Goal: Obtain resource: Download file/media

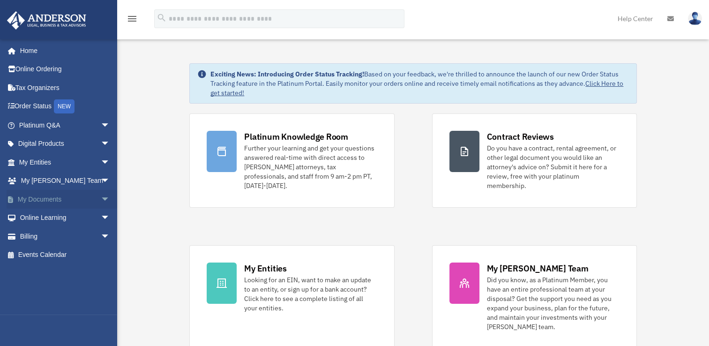
click at [101, 194] on span "arrow_drop_down" at bounding box center [110, 199] width 19 height 19
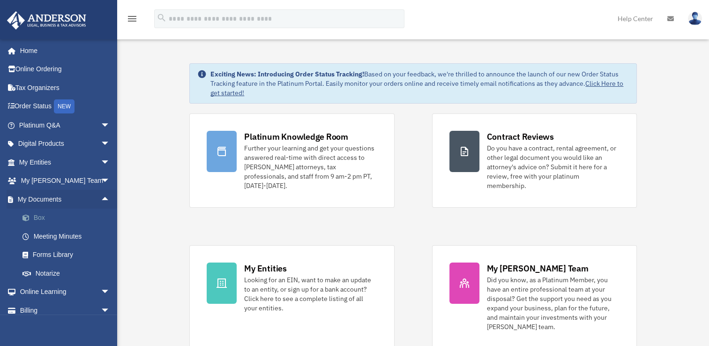
click at [46, 212] on link "Box" at bounding box center [68, 218] width 111 height 19
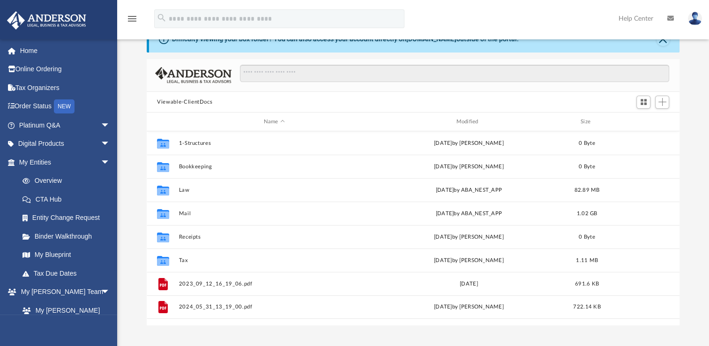
scroll to position [206, 526]
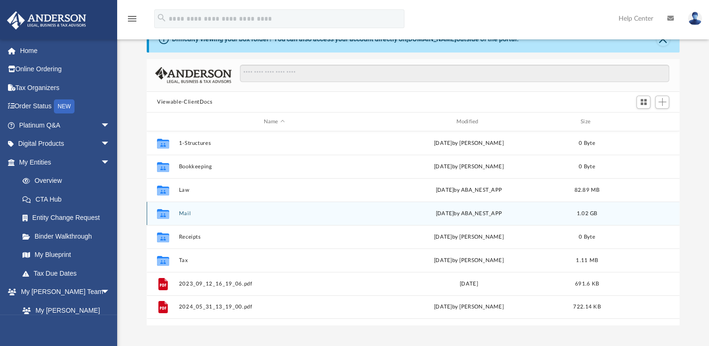
click at [188, 208] on div "Collaborated Folder Mail [DATE] by ABA_NEST_APP 1.02 GB" at bounding box center [413, 213] width 533 height 23
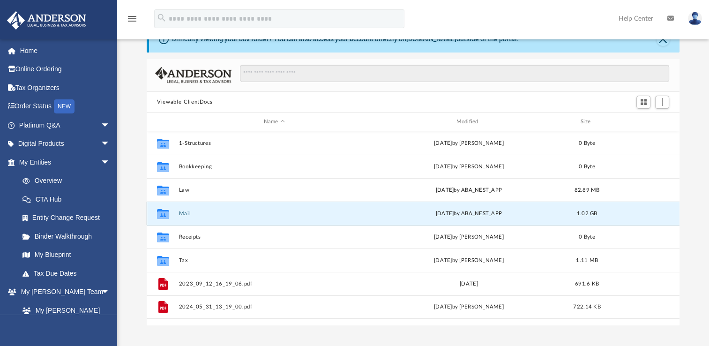
click at [186, 214] on button "Mail" at bounding box center [274, 214] width 191 height 6
click at [184, 212] on button "Mail" at bounding box center [274, 214] width 191 height 6
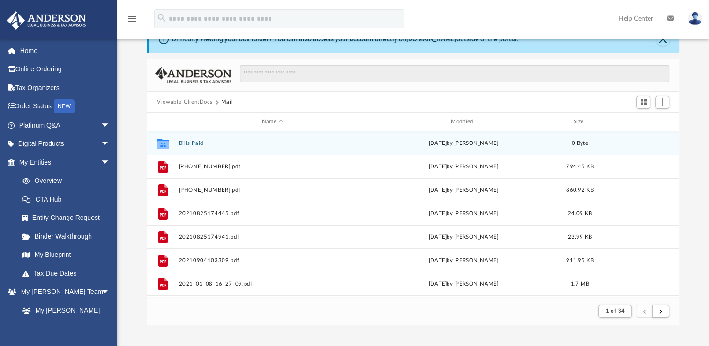
scroll to position [177, 526]
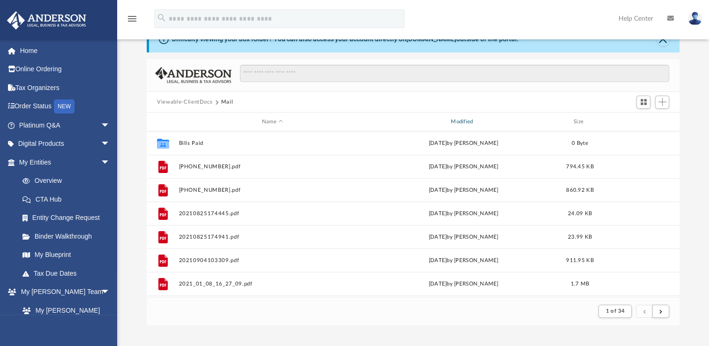
click at [464, 121] on div "Modified" at bounding box center [464, 122] width 188 height 8
click at [469, 123] on div "Modified" at bounding box center [464, 122] width 188 height 8
click at [468, 121] on div "Modified" at bounding box center [464, 122] width 188 height 8
click at [465, 119] on div "Modified" at bounding box center [464, 122] width 188 height 8
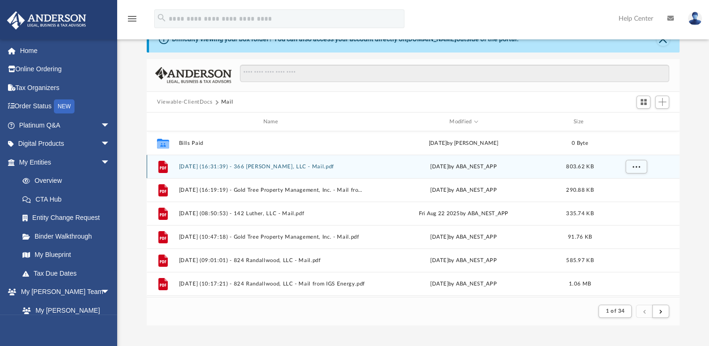
click at [284, 163] on div "File 2025.08.28 (16:31:39) - 366 Adrian, LLC - Mail.pdf Thu Aug 28 2025 by ABA_…" at bounding box center [413, 166] width 533 height 23
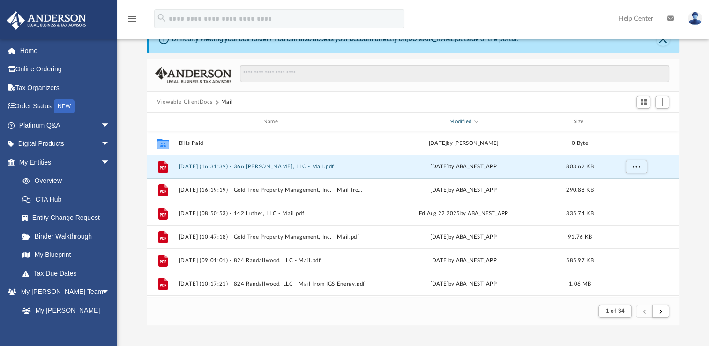
click at [468, 122] on div "Modified" at bounding box center [464, 122] width 188 height 8
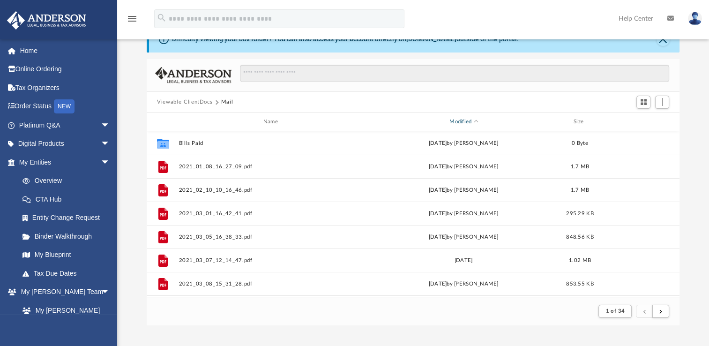
click at [468, 118] on div "Modified" at bounding box center [464, 122] width 188 height 8
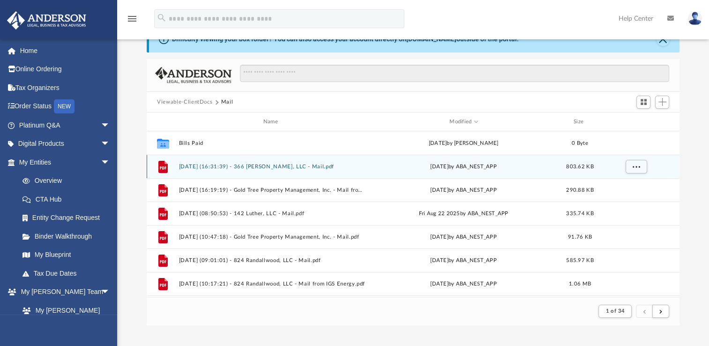
click at [288, 163] on div "File 2025.08.28 (16:31:39) - 366 Adrian, LLC - Mail.pdf Thu Aug 28 2025 by ABA_…" at bounding box center [413, 166] width 533 height 23
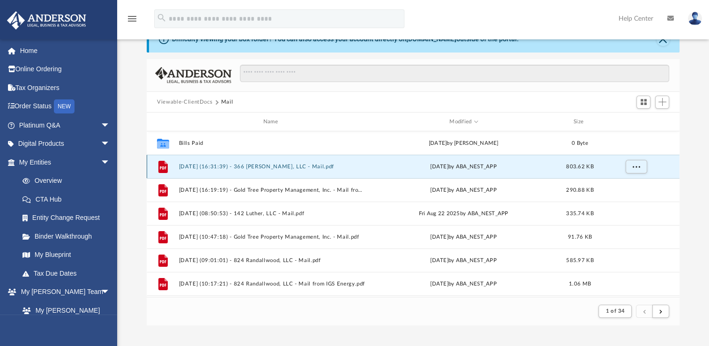
click at [234, 165] on button "2025.08.28 (16:31:39) - 366 Adrian, LLC - Mail.pdf" at bounding box center [272, 167] width 187 height 6
